Goal: Information Seeking & Learning: Find contact information

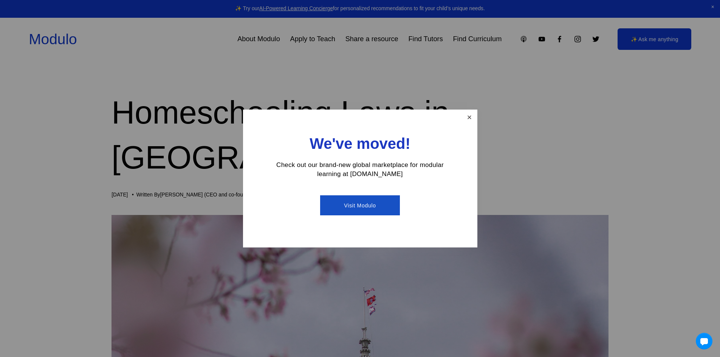
click at [467, 115] on link "Close" at bounding box center [469, 117] width 13 height 13
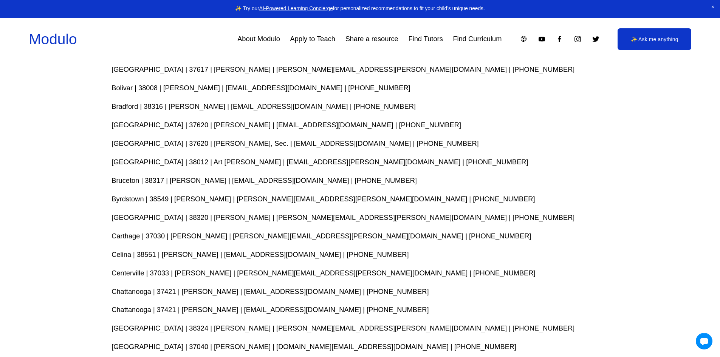
scroll to position [1493, 0]
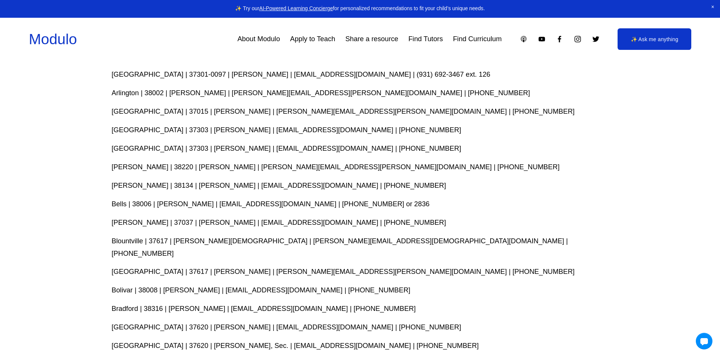
click at [238, 266] on p "[GEOGRAPHIC_DATA] | 37617 | [PERSON_NAME] | [PERSON_NAME][EMAIL_ADDRESS][PERSON…" at bounding box center [360, 272] width 497 height 12
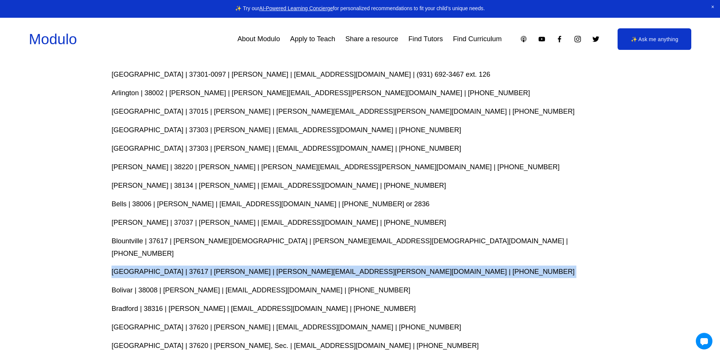
click at [238, 266] on p "[GEOGRAPHIC_DATA] | 37617 | [PERSON_NAME] | [PERSON_NAME][EMAIL_ADDRESS][PERSON…" at bounding box center [360, 272] width 497 height 12
click at [294, 266] on p "[GEOGRAPHIC_DATA] | 37617 | [PERSON_NAME] | [PERSON_NAME][EMAIL_ADDRESS][PERSON…" at bounding box center [360, 272] width 497 height 12
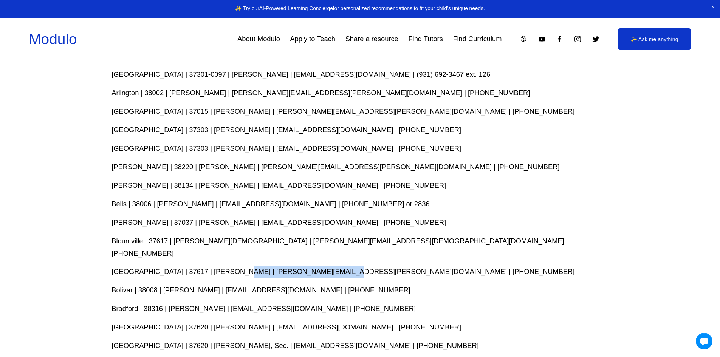
drag, startPoint x: 314, startPoint y: 226, endPoint x: 222, endPoint y: 232, distance: 91.7
click at [222, 266] on p "[GEOGRAPHIC_DATA] | 37617 | [PERSON_NAME] | [PERSON_NAME][EMAIL_ADDRESS][PERSON…" at bounding box center [360, 272] width 497 height 12
copy p "[PERSON_NAME][EMAIL_ADDRESS][PERSON_NAME][DOMAIN_NAME]"
